Goal: Task Accomplishment & Management: Use online tool/utility

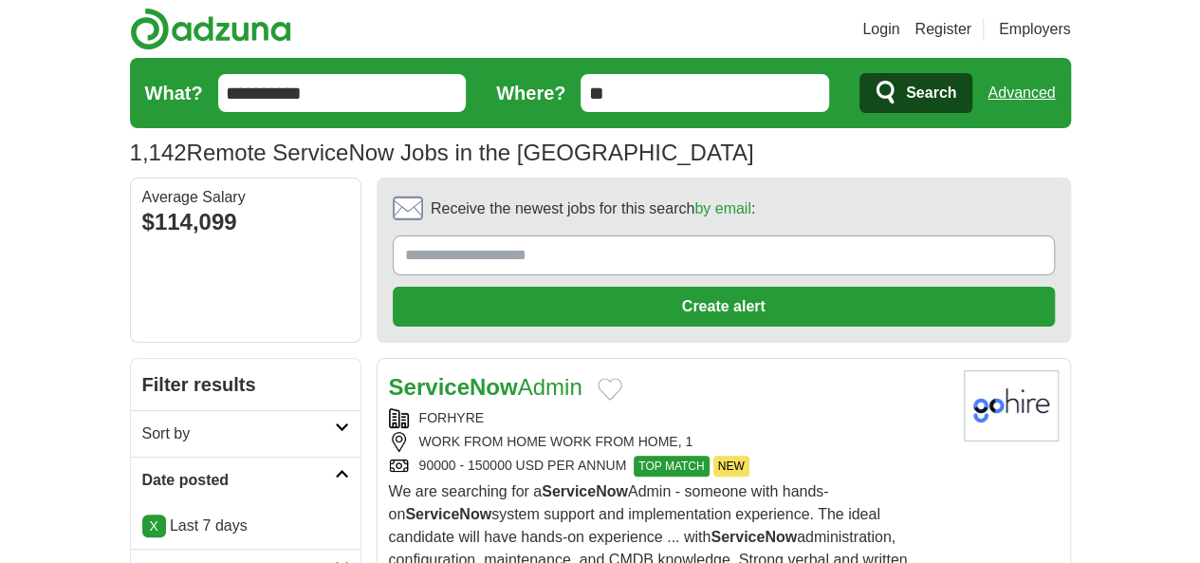
click at [957, 80] on span "Search" at bounding box center [931, 93] width 50 height 38
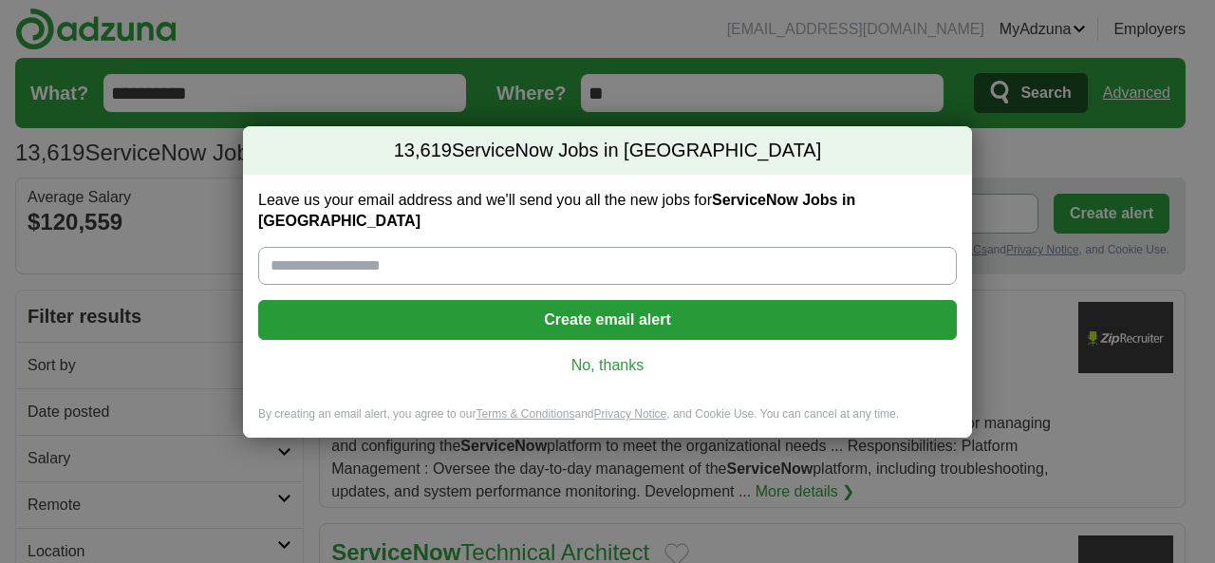
click at [540, 256] on input "Leave us your email address and we'll send you all the new jobs for ServiceNow …" at bounding box center [607, 266] width 698 height 38
type input "**********"
click at [577, 355] on link "No, thanks" at bounding box center [607, 365] width 668 height 21
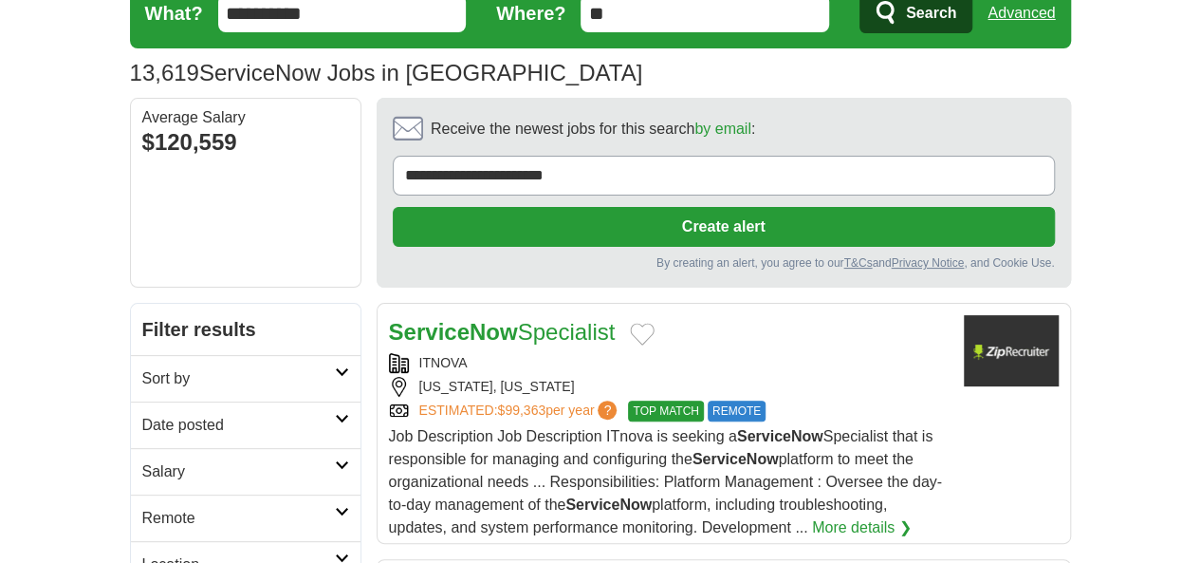
scroll to position [285, 0]
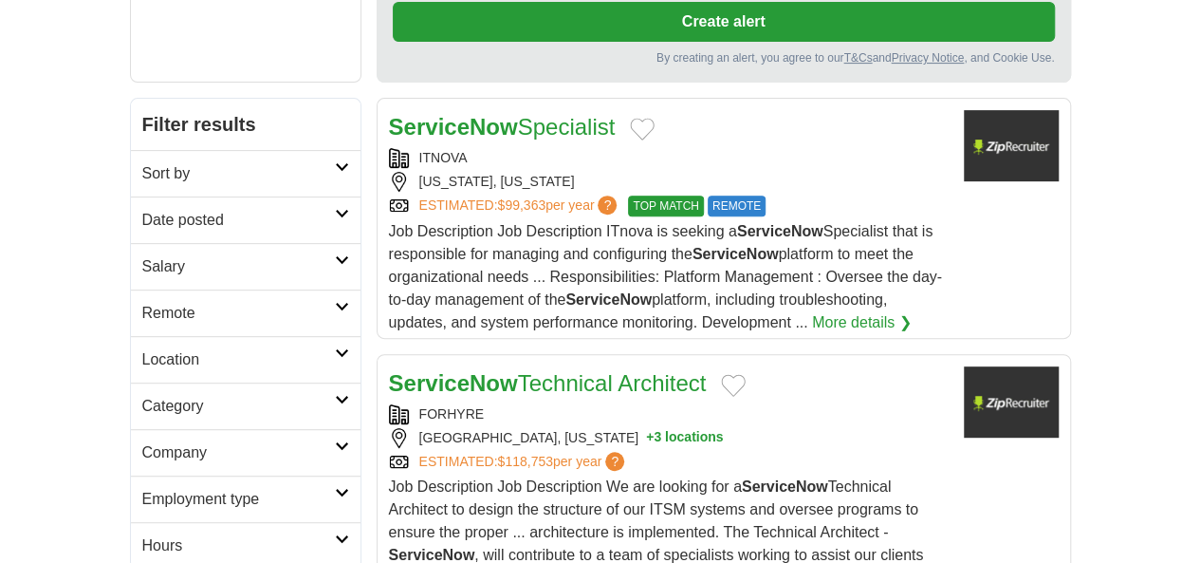
click at [175, 209] on h2 "Date posted" at bounding box center [238, 220] width 193 height 23
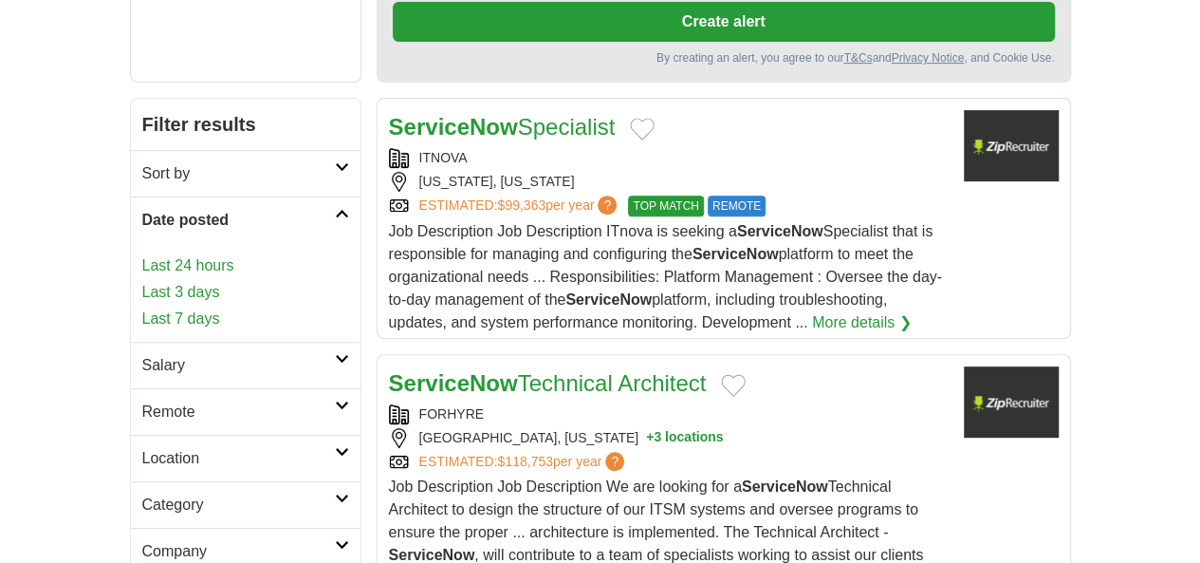
click at [142, 307] on link "Last 7 days" at bounding box center [245, 318] width 207 height 23
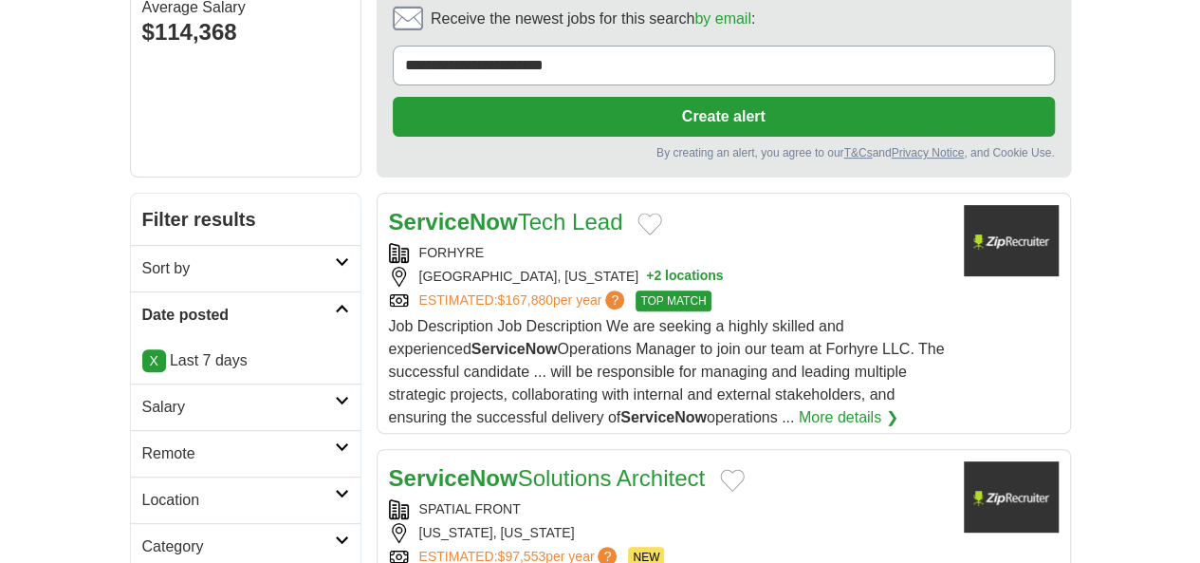
click at [142, 442] on h2 "Remote" at bounding box center [238, 453] width 193 height 23
click at [142, 491] on link "Remote jobs" at bounding box center [184, 499] width 85 height 16
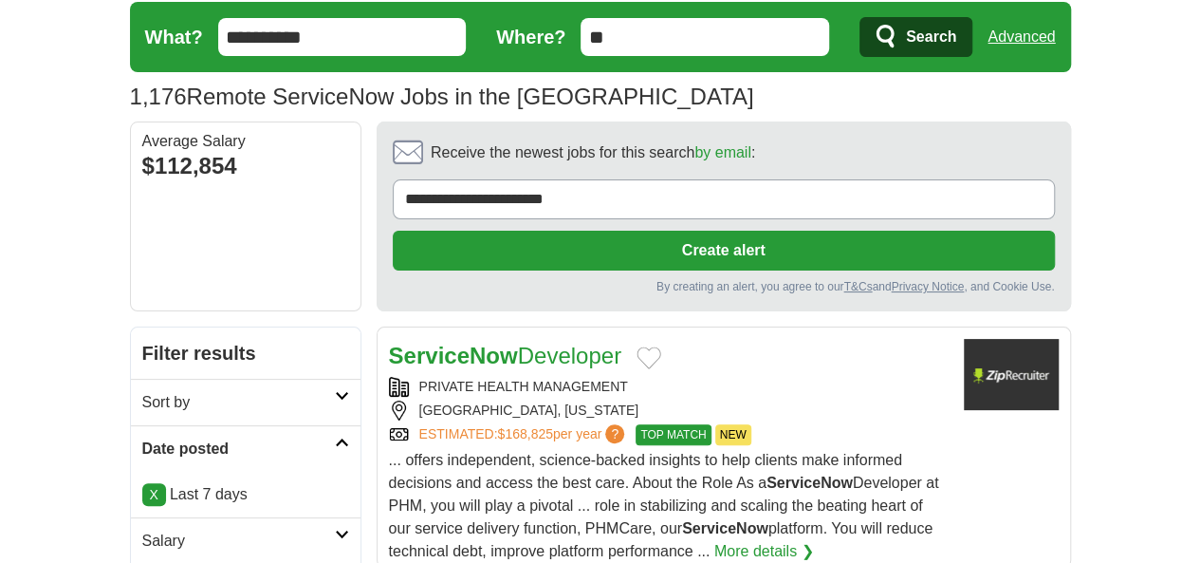
scroll to position [95, 0]
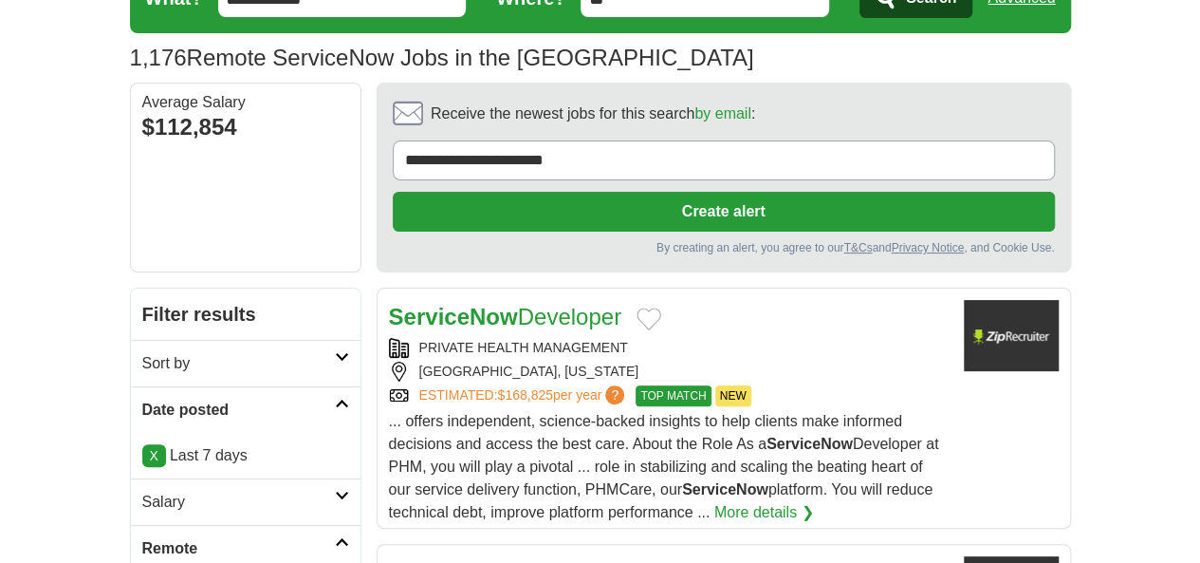
click at [780, 362] on div "[GEOGRAPHIC_DATA], [US_STATE]" at bounding box center [669, 372] width 560 height 20
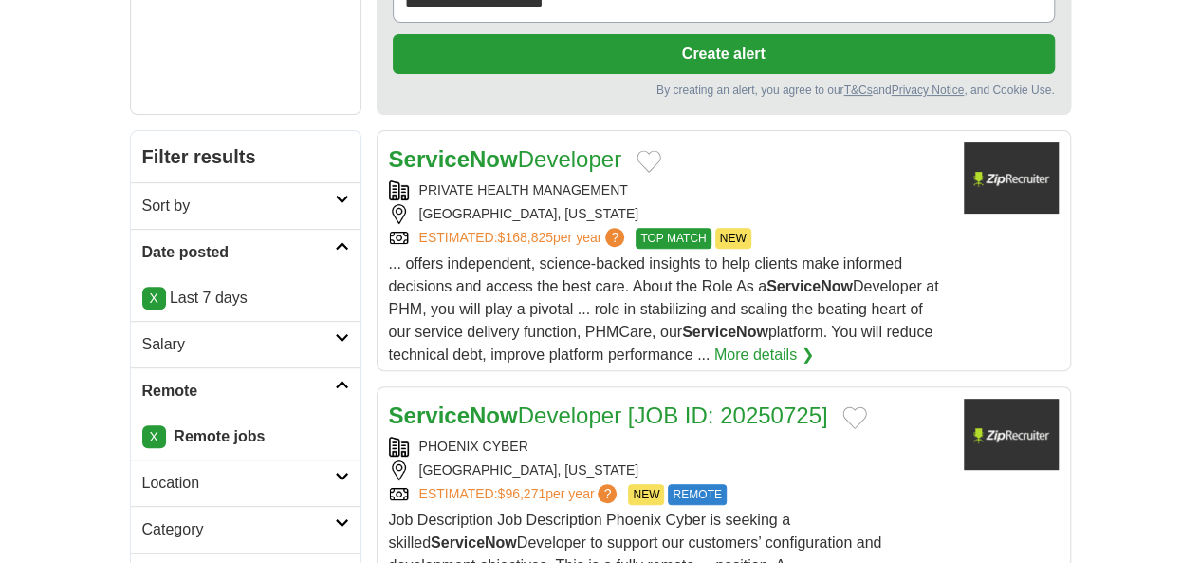
scroll to position [285, 0]
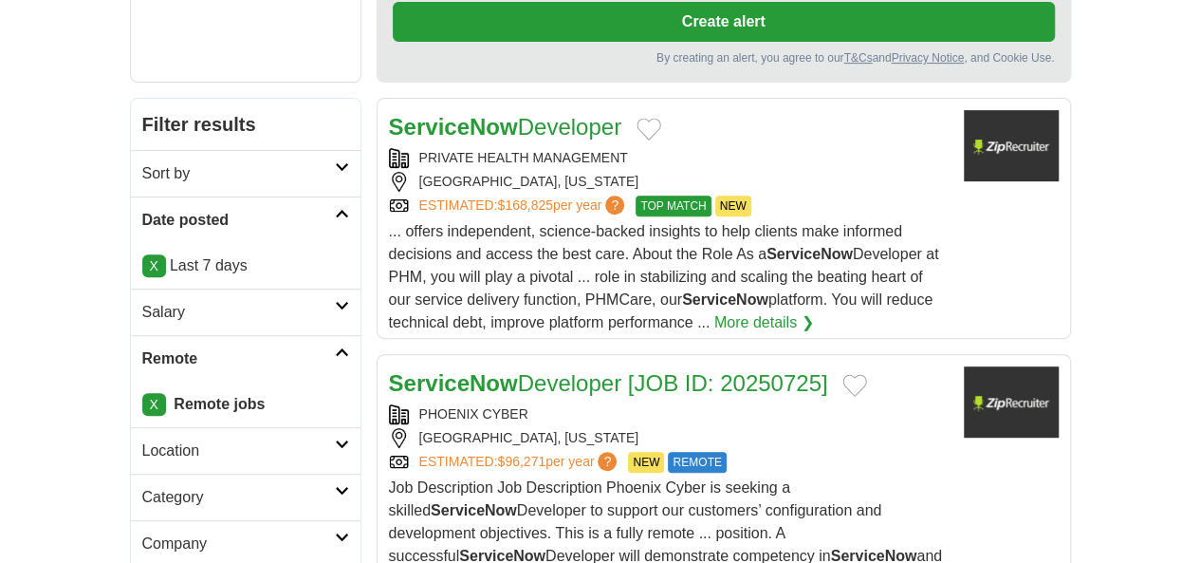
click at [681, 366] on h2 "ServiceNow Developer [JOB ID: 20250725]" at bounding box center [608, 383] width 439 height 34
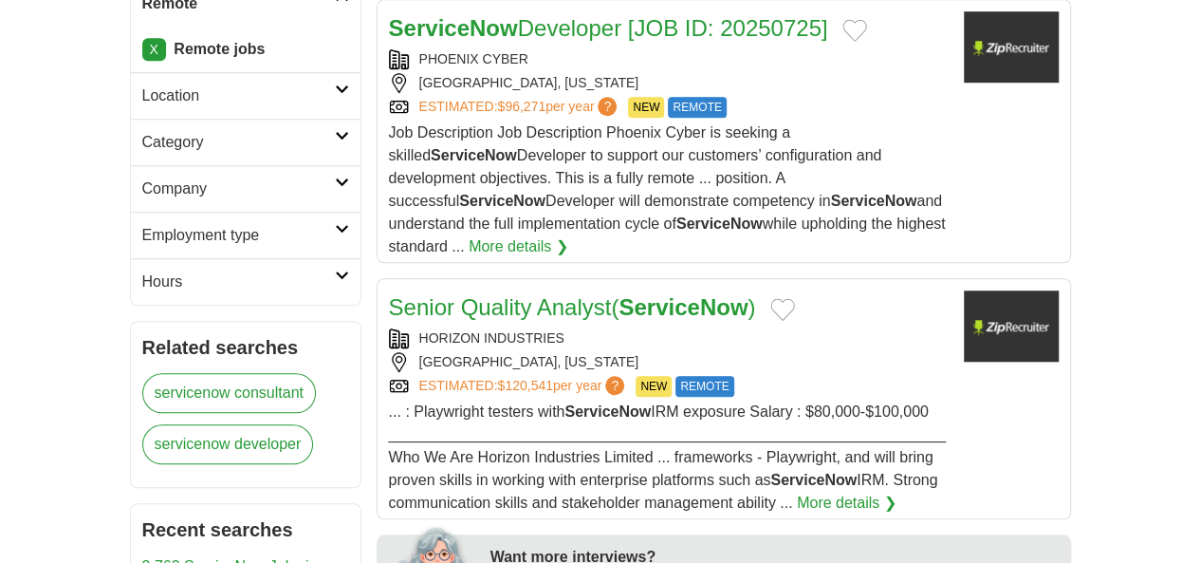
scroll to position [664, 0]
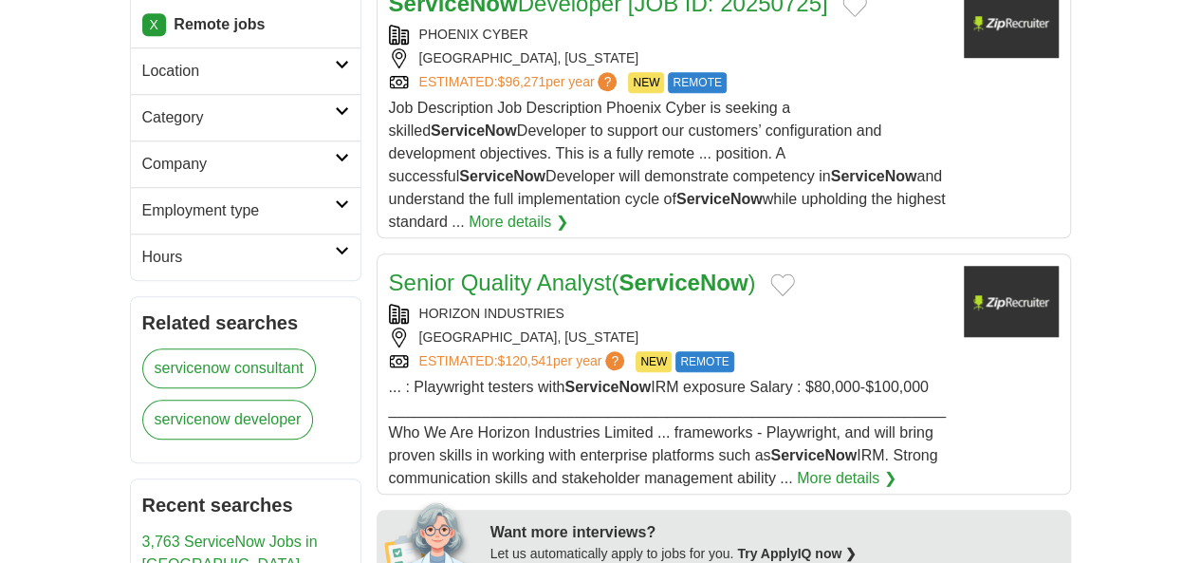
click at [751, 351] on div "ESTIMATED: $120,541 per year ? NEW REMOTE" at bounding box center [669, 361] width 560 height 21
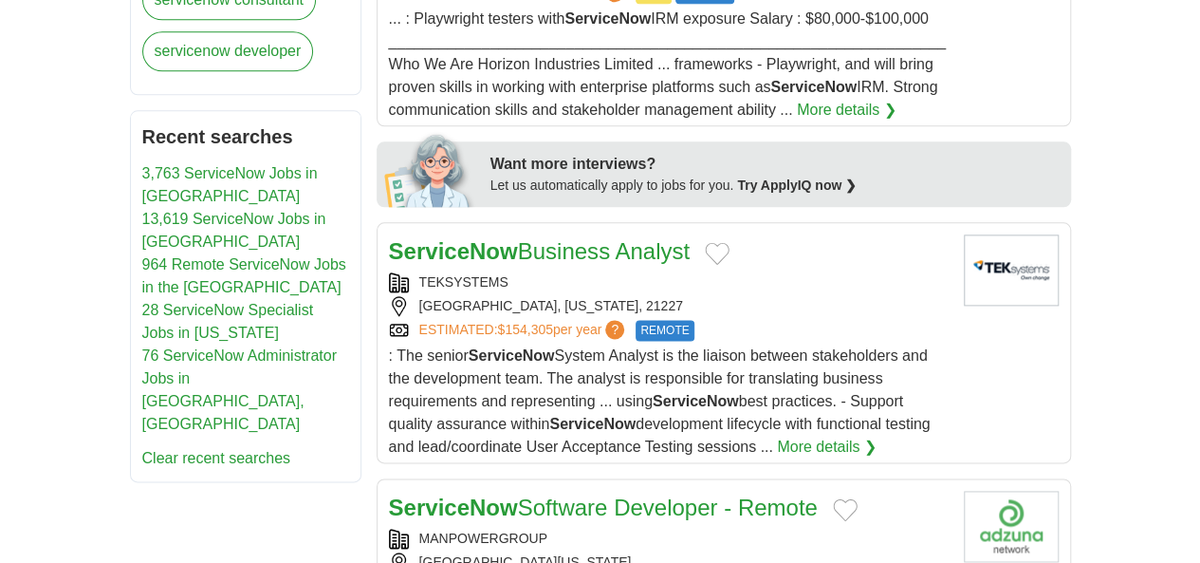
scroll to position [1234, 0]
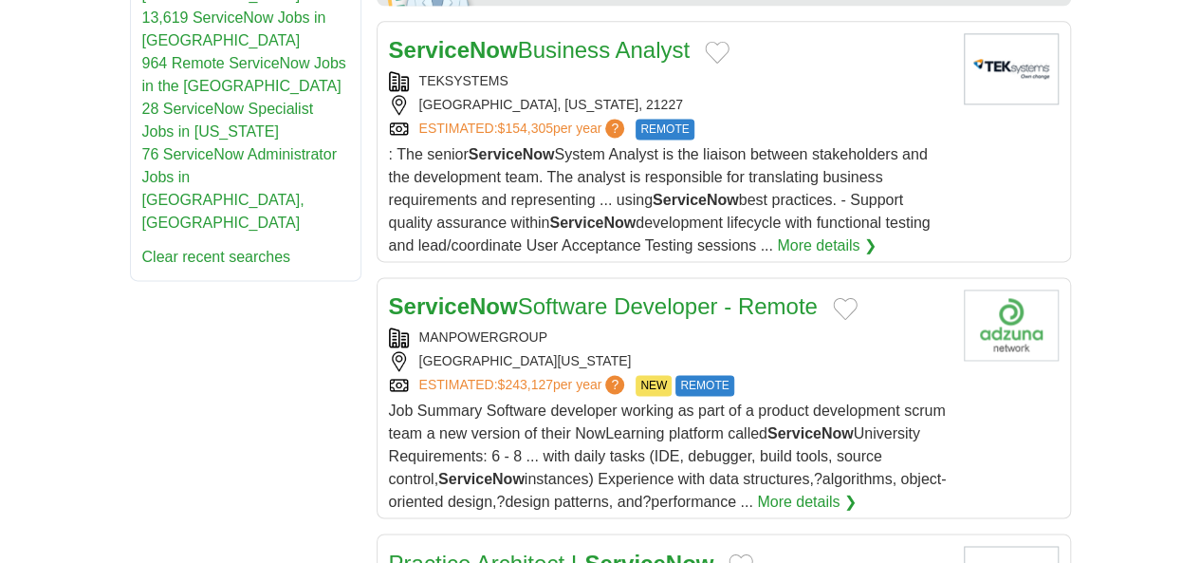
click at [810, 402] on span "Job Summary Software developer working as part of a product development scrum t…" at bounding box center [668, 455] width 558 height 107
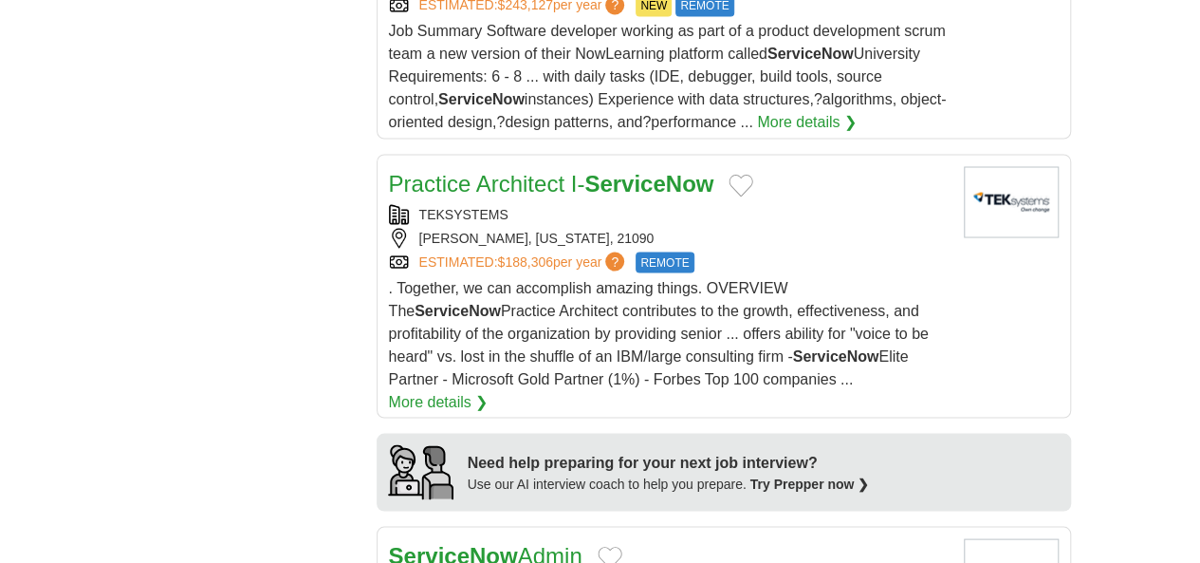
scroll to position [1708, 0]
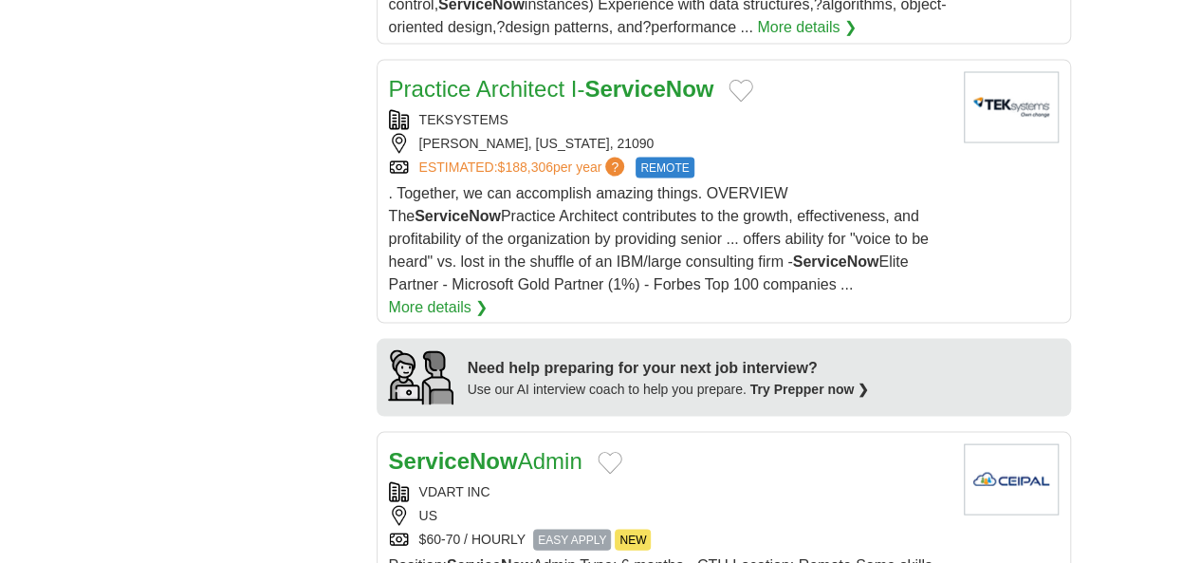
click at [681, 481] on div "VDART INC" at bounding box center [669, 491] width 560 height 20
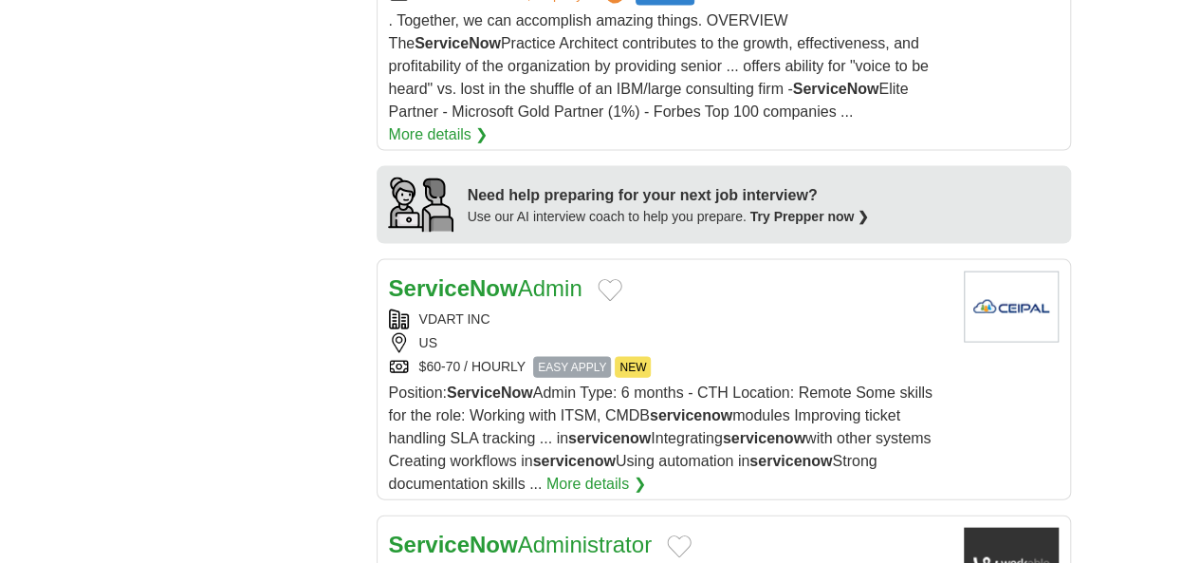
scroll to position [1898, 0]
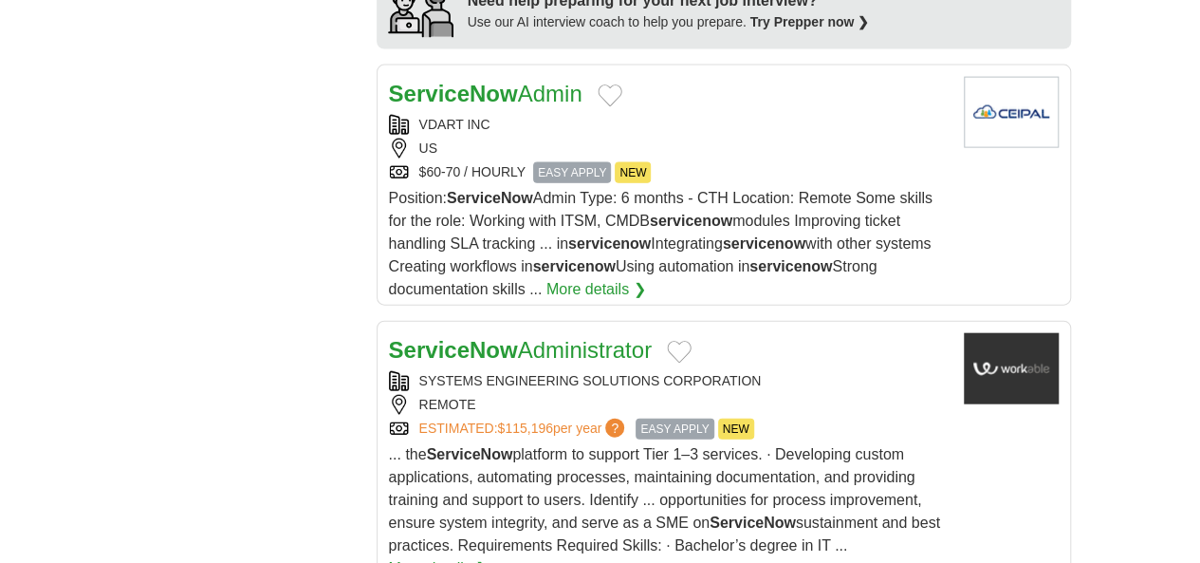
scroll to position [2183, 0]
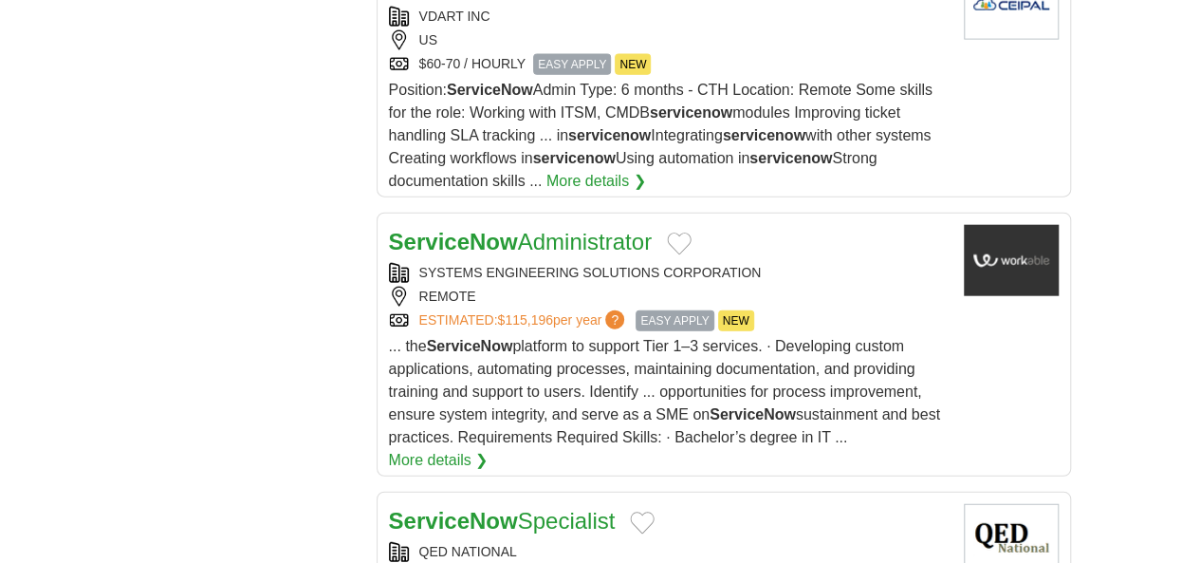
click at [719, 542] on div "QED NATIONAL" at bounding box center [669, 552] width 560 height 20
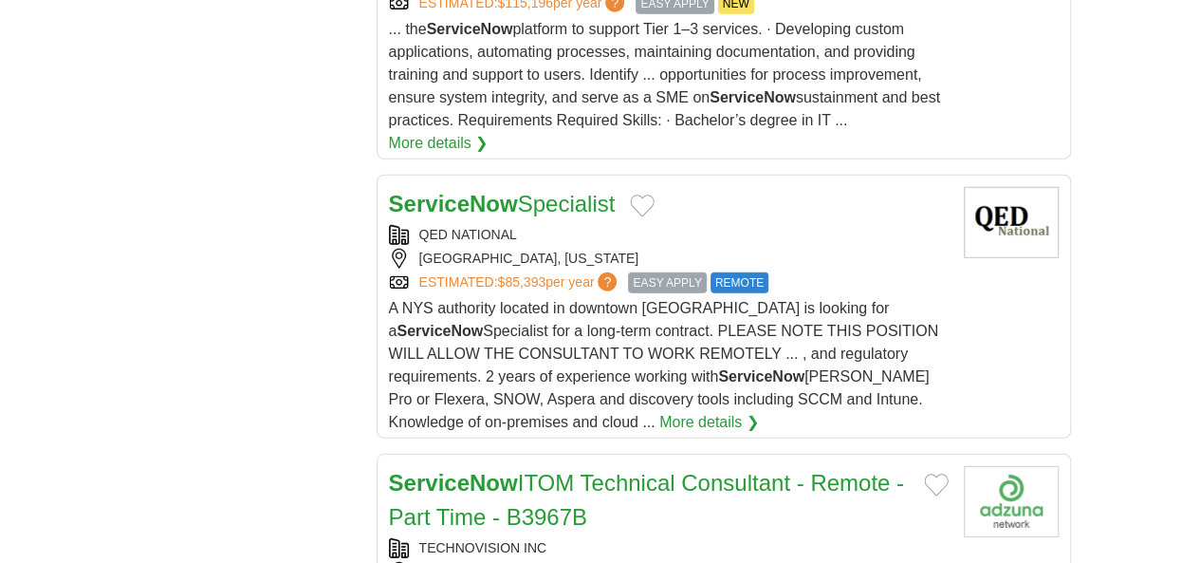
scroll to position [2562, 0]
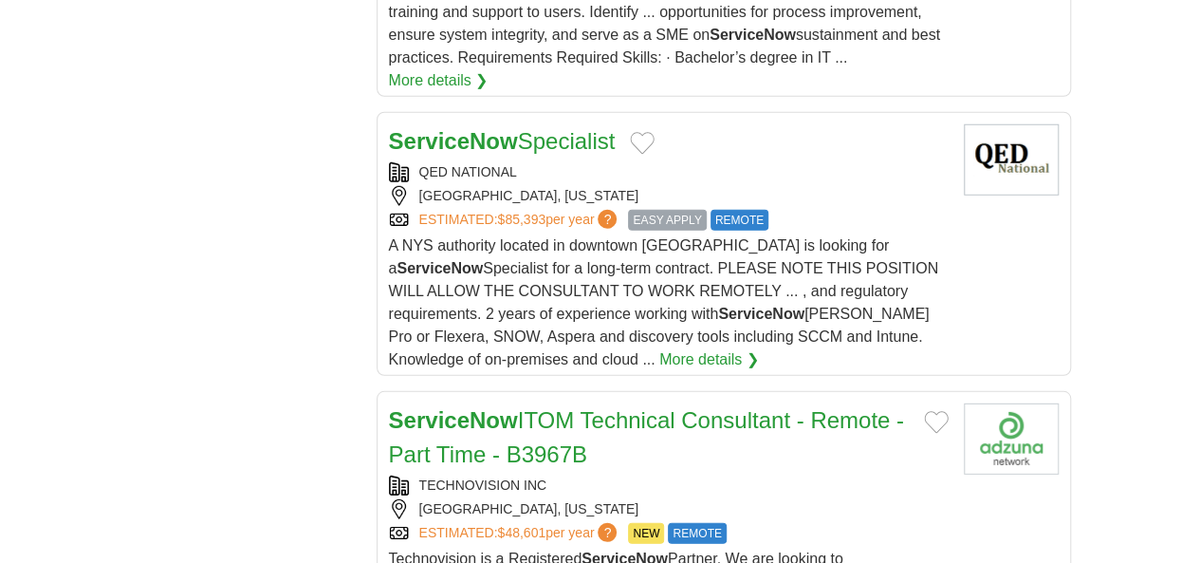
click at [592, 499] on div "ATLANTA, GEORGIA" at bounding box center [669, 509] width 560 height 20
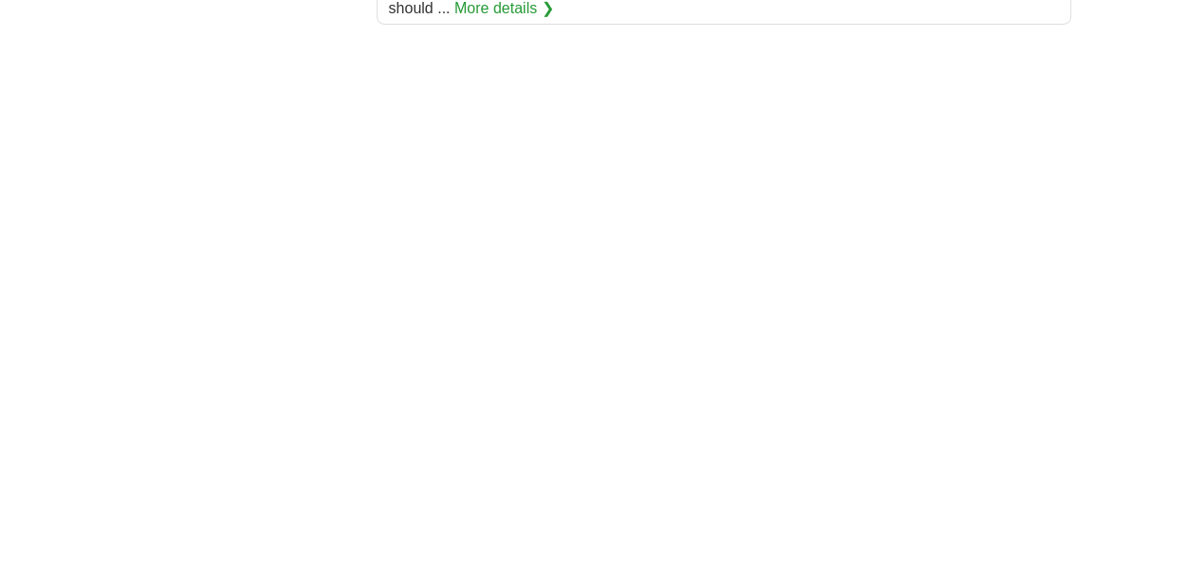
scroll to position [3701, 0]
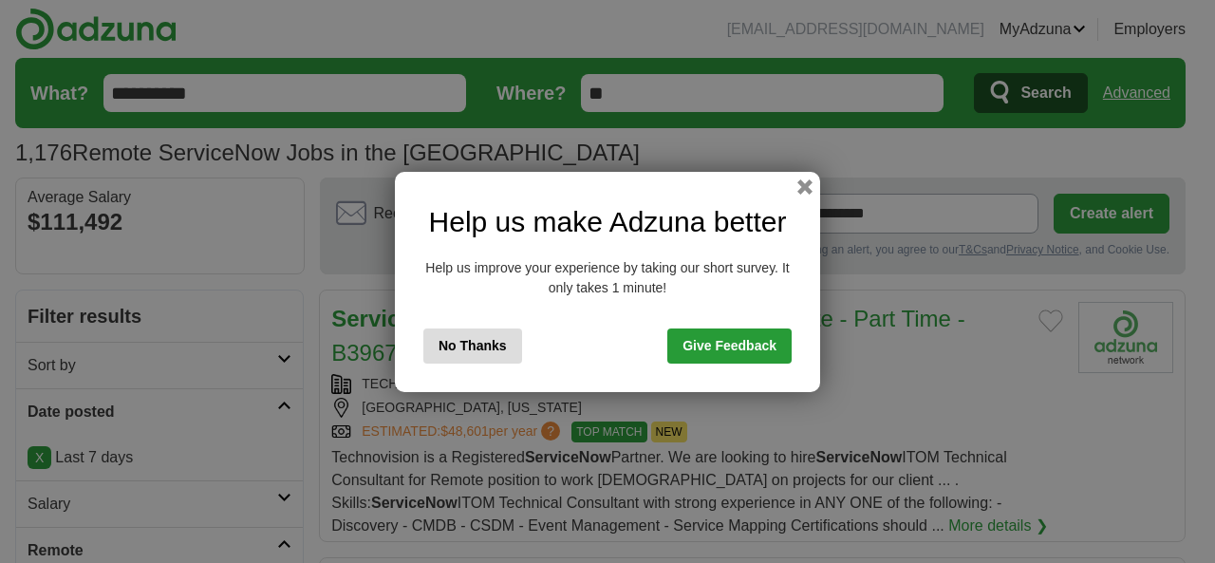
drag, startPoint x: 486, startPoint y: 352, endPoint x: 630, endPoint y: 339, distance: 144.9
click at [486, 352] on button "No Thanks" at bounding box center [472, 345] width 99 height 35
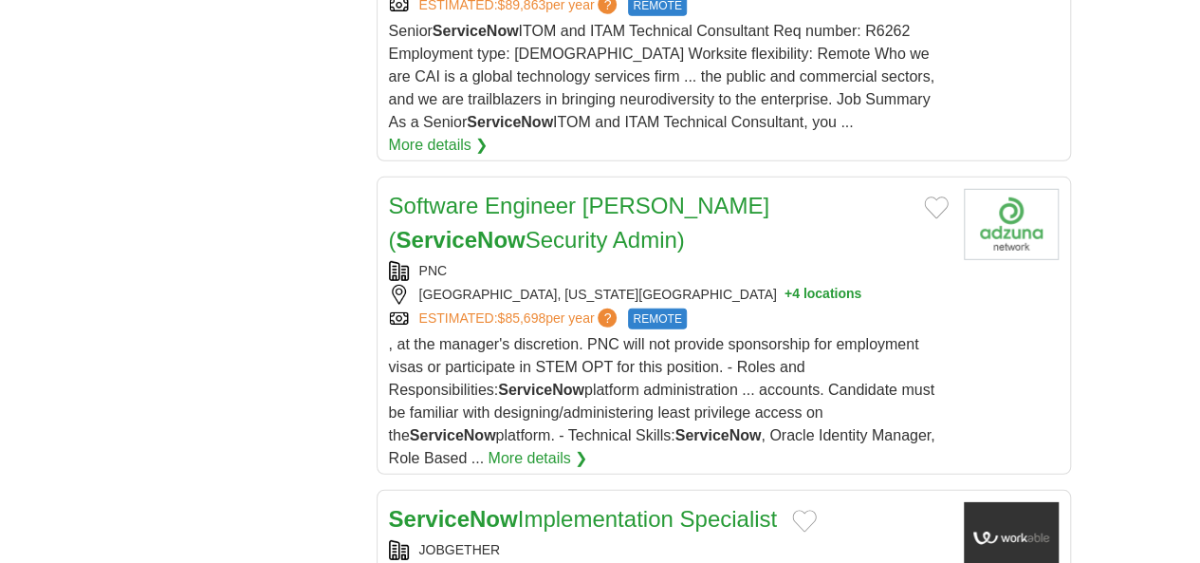
scroll to position [2372, 0]
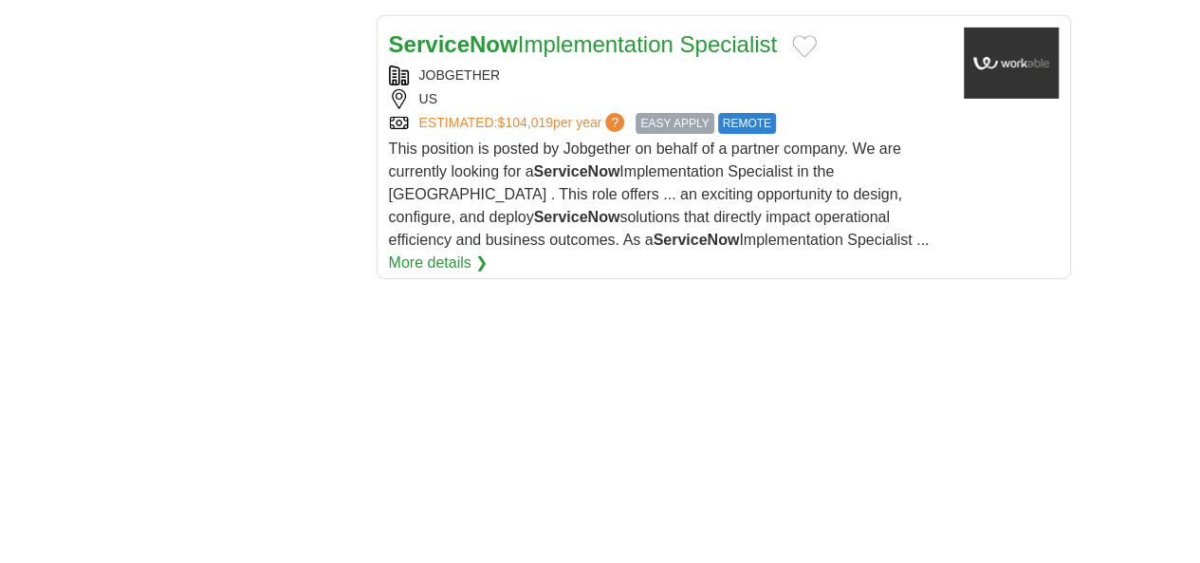
scroll to position [3606, 0]
